Goal: Navigation & Orientation: Understand site structure

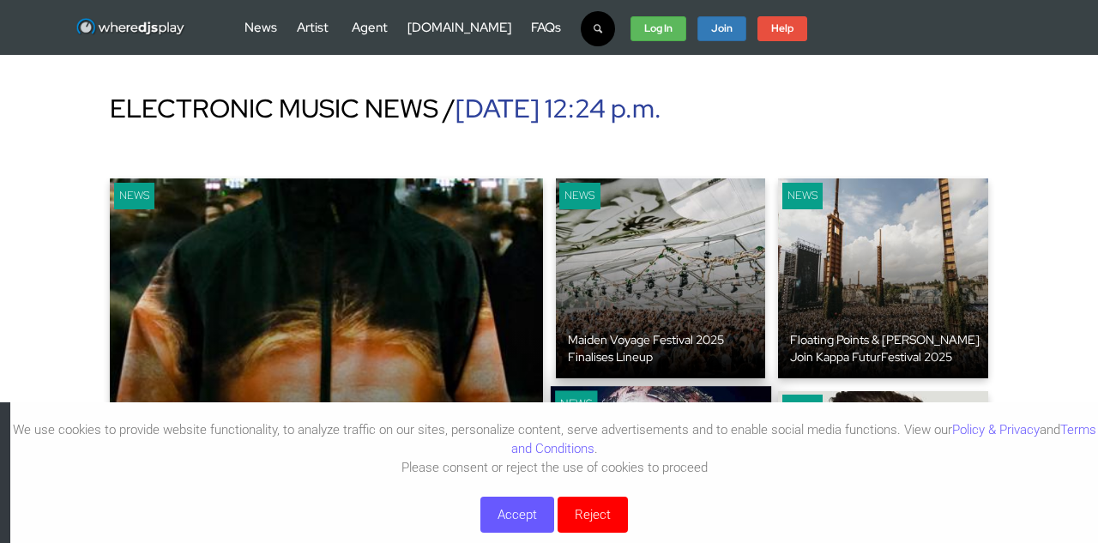
click at [591, 525] on button "Reject" at bounding box center [593, 515] width 70 height 36
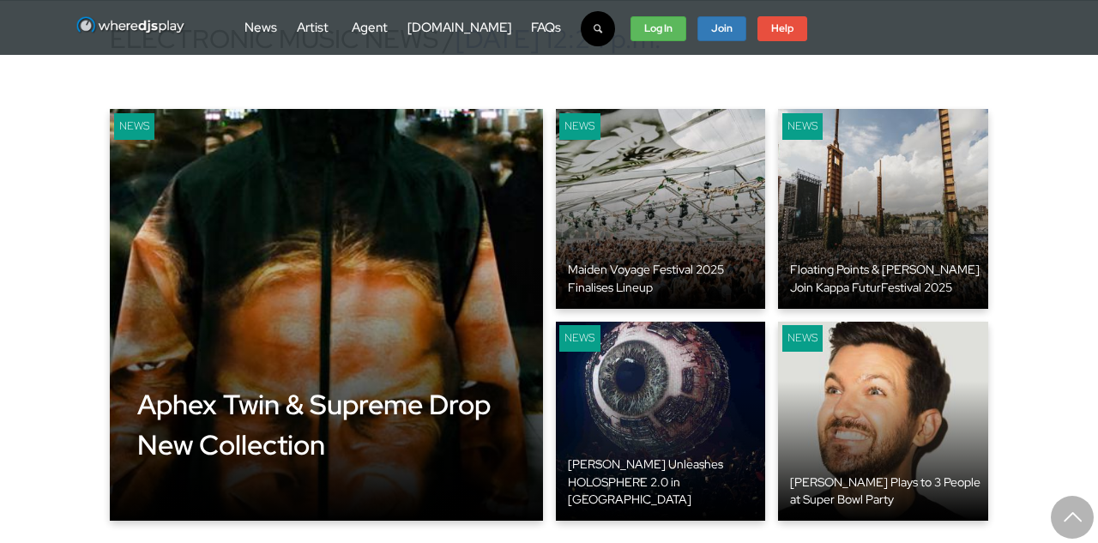
scroll to position [76, 0]
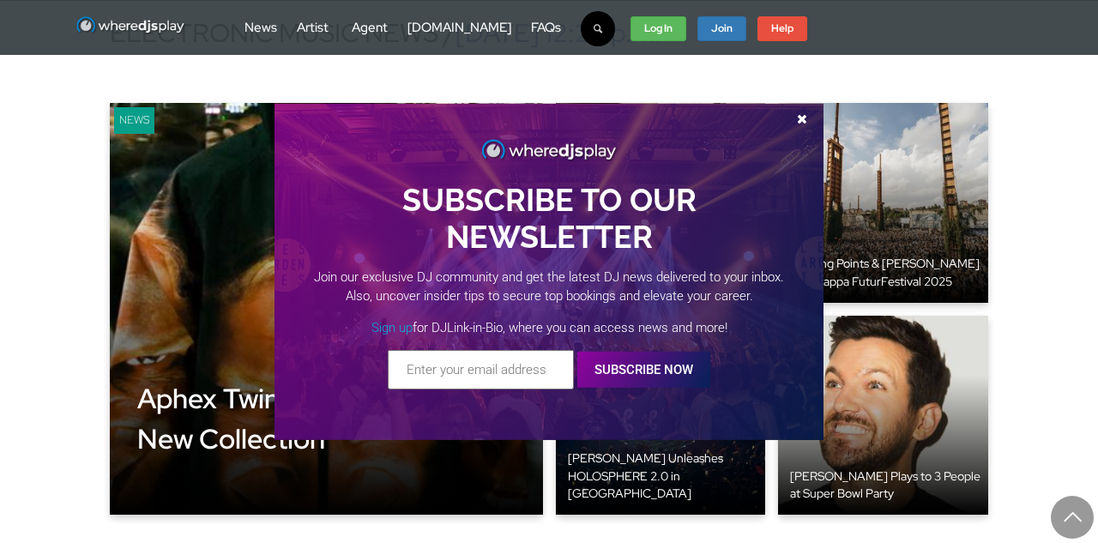
click at [802, 116] on span at bounding box center [802, 118] width 26 height 13
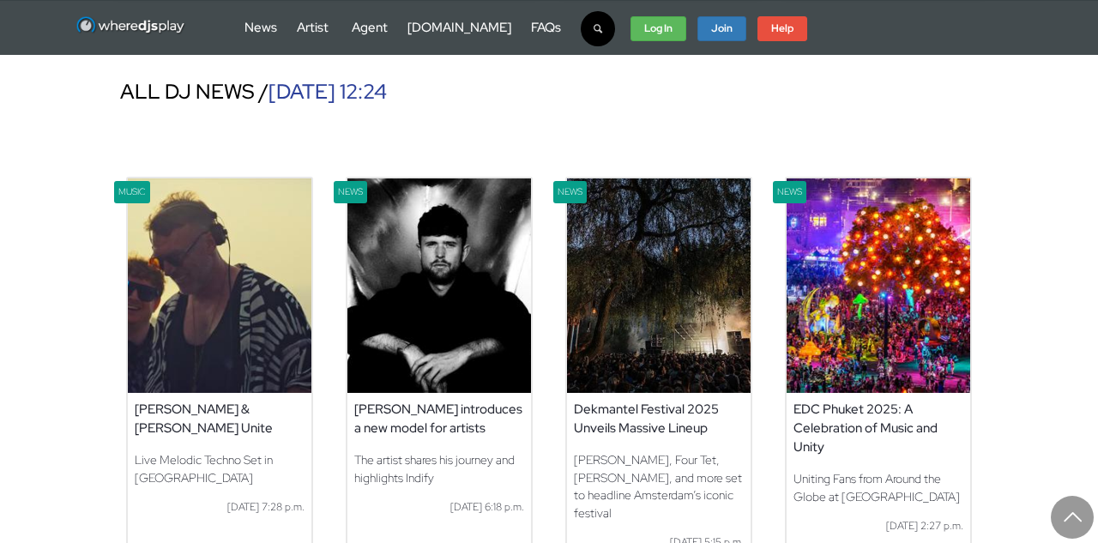
scroll to position [597, 0]
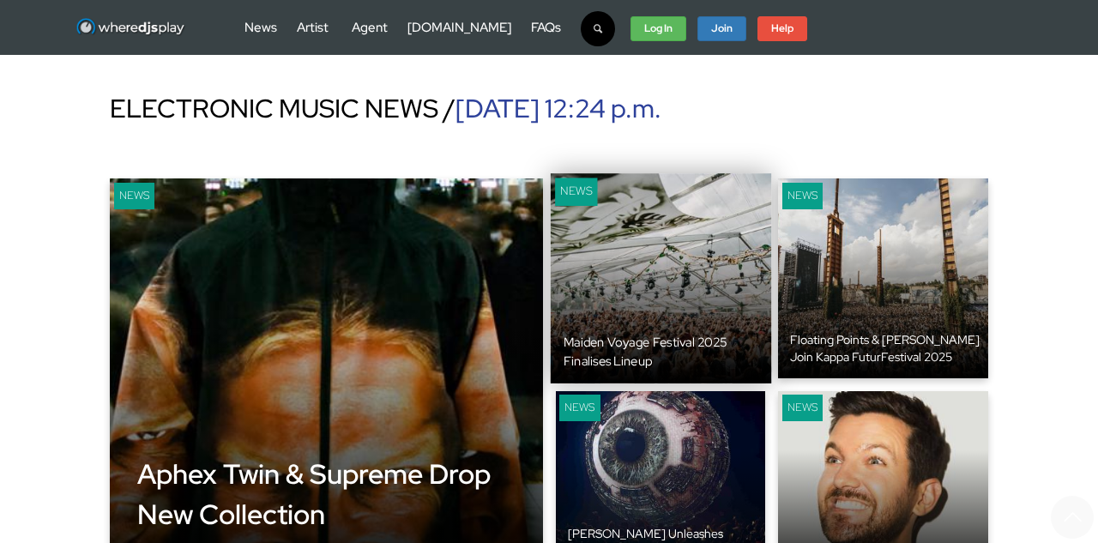
scroll to position [0, 0]
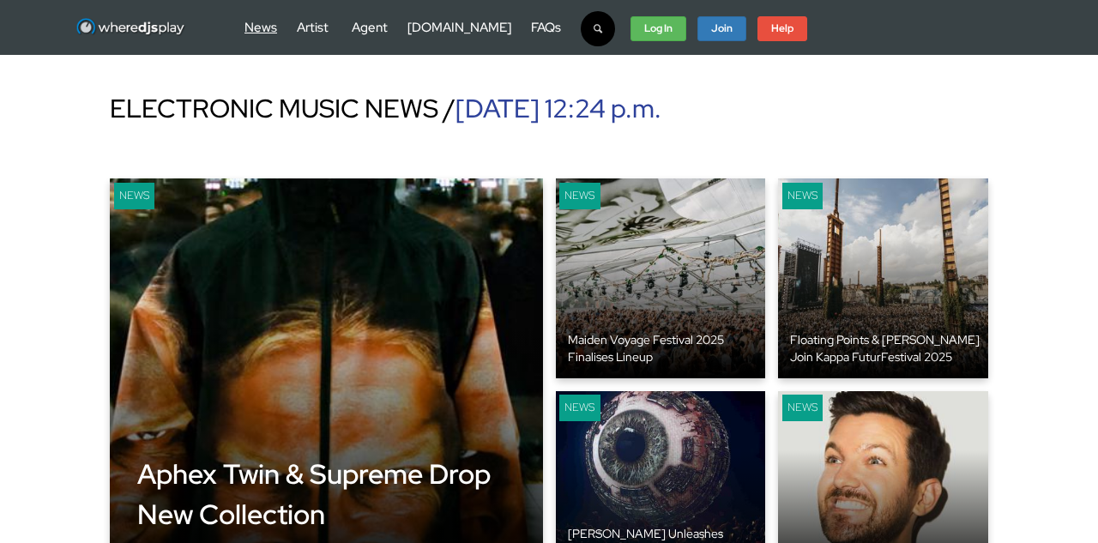
click at [263, 25] on link "News" at bounding box center [261, 27] width 33 height 17
click at [261, 26] on link "News" at bounding box center [261, 27] width 33 height 17
click at [299, 32] on link "Artist" at bounding box center [313, 27] width 32 height 17
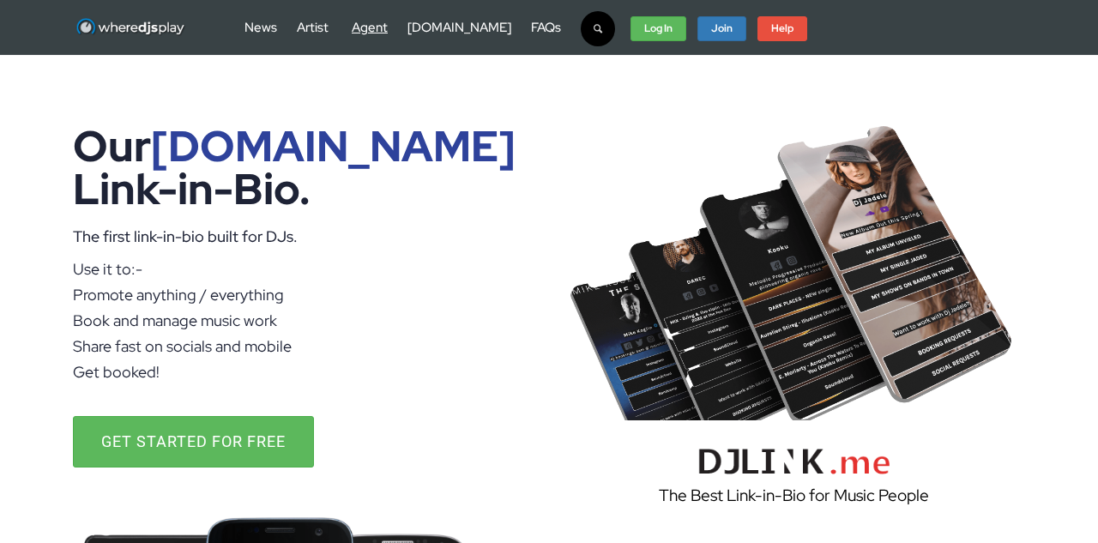
click at [380, 27] on link "Agent" at bounding box center [370, 27] width 36 height 17
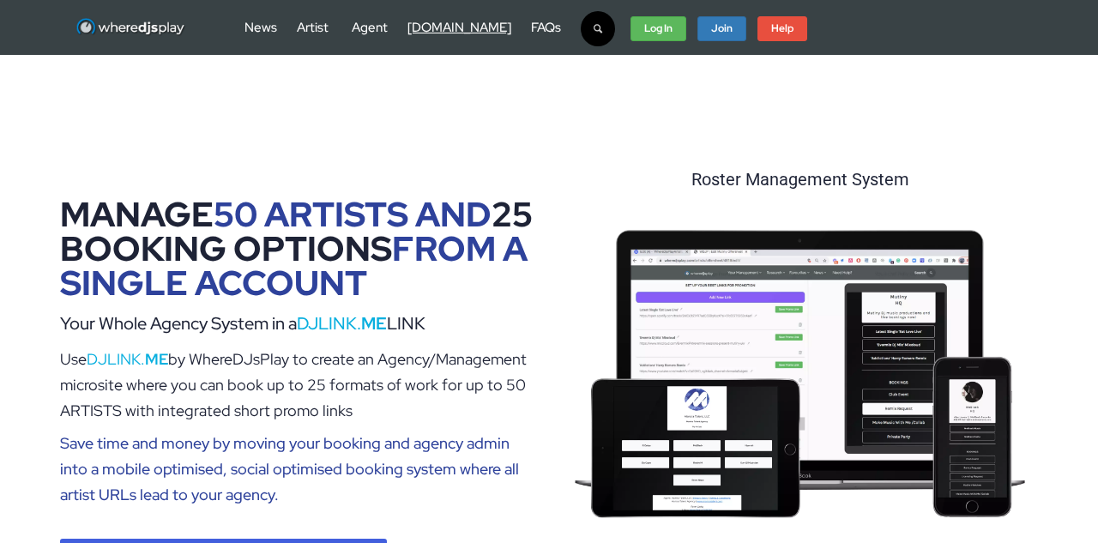
click at [440, 30] on link "[DOMAIN_NAME]" at bounding box center [460, 27] width 104 height 17
click at [531, 32] on link "FAQs" at bounding box center [546, 27] width 30 height 17
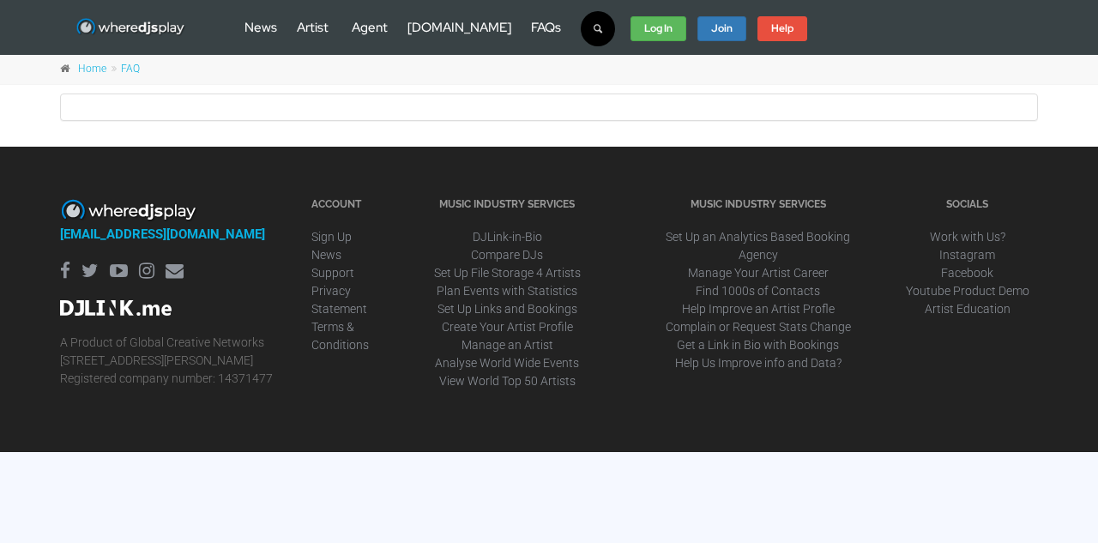
click at [139, 100] on div at bounding box center [549, 107] width 976 height 26
click at [563, 112] on div at bounding box center [549, 107] width 976 height 26
click at [132, 69] on link "FAQ" at bounding box center [130, 69] width 19 height 12
click at [382, 21] on link "Agent" at bounding box center [370, 27] width 36 height 17
